Goal: Navigation & Orientation: Understand site structure

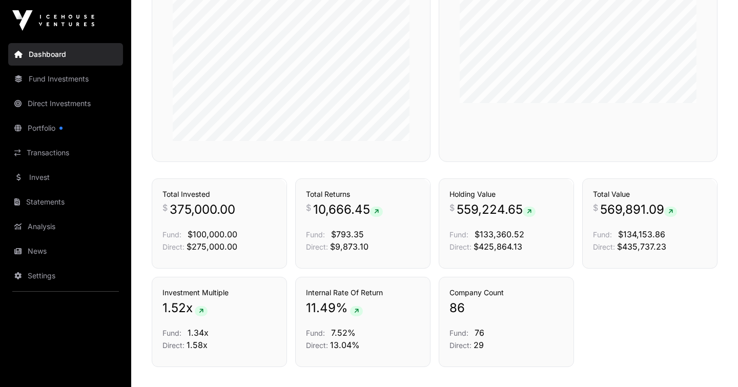
scroll to position [624, 0]
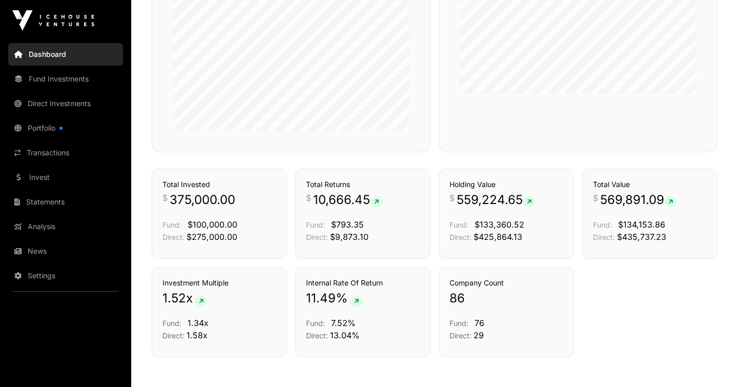
scroll to position [686, 0]
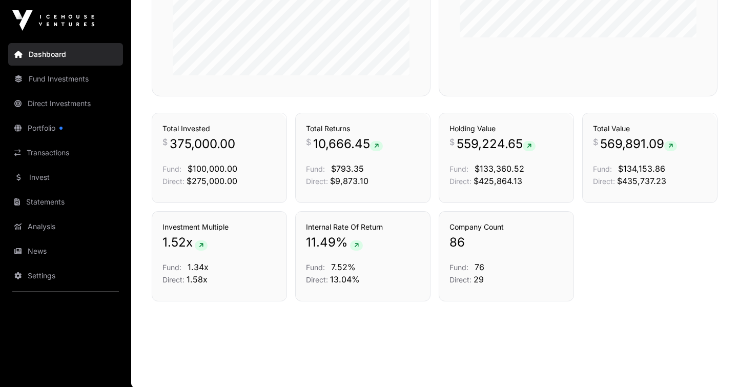
click at [85, 76] on link "Fund Investments" at bounding box center [65, 79] width 115 height 23
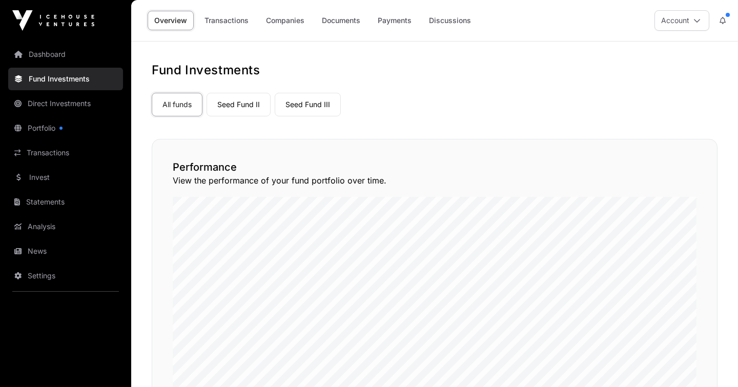
click at [70, 106] on link "Direct Investments" at bounding box center [65, 103] width 115 height 23
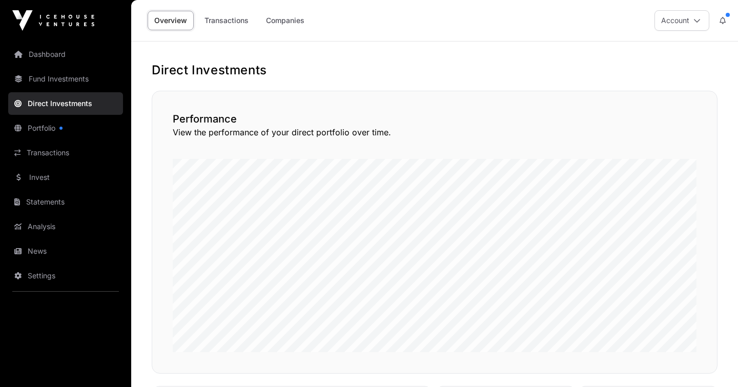
click at [62, 70] on link "Fund Investments" at bounding box center [65, 79] width 115 height 23
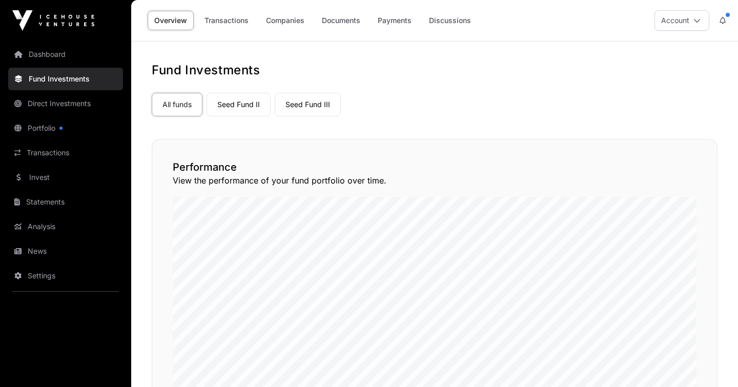
click at [59, 54] on link "Dashboard" at bounding box center [65, 54] width 115 height 23
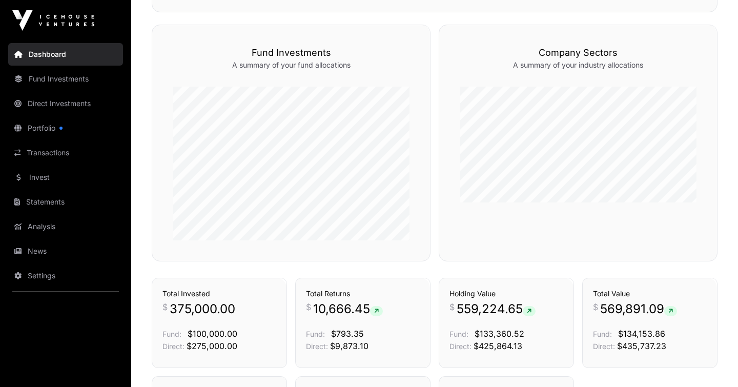
scroll to position [686, 0]
